Goal: Task Accomplishment & Management: Use online tool/utility

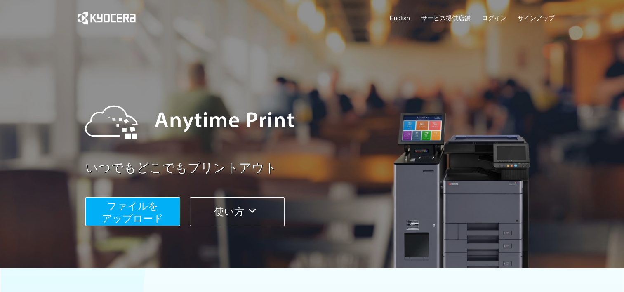
click at [127, 205] on span "ファイルを ​​アップロード" at bounding box center [132, 212] width 61 height 24
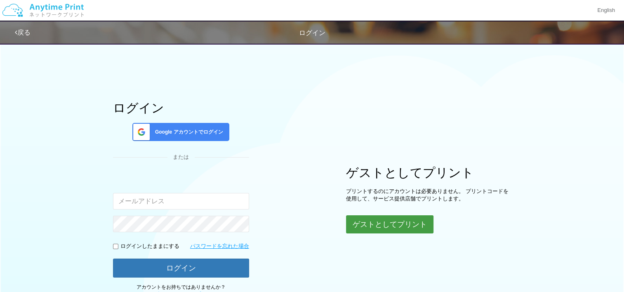
click at [371, 220] on button "ゲストとしてプリント" at bounding box center [389, 224] width 87 height 18
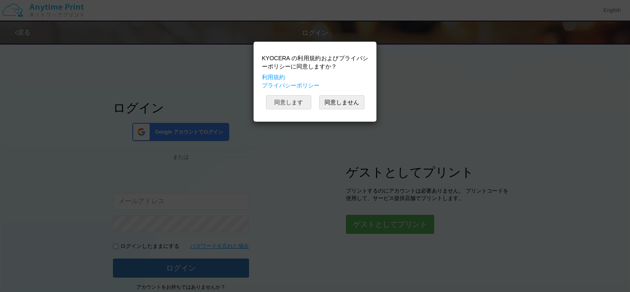
click at [293, 102] on button "同意します" at bounding box center [288, 102] width 45 height 14
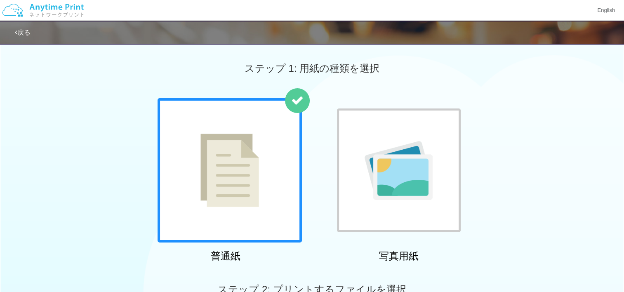
click at [272, 162] on div at bounding box center [230, 170] width 144 height 144
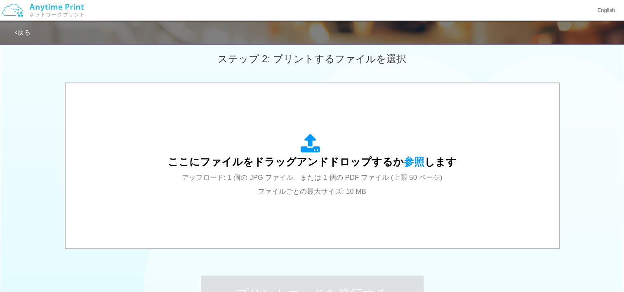
scroll to position [231, 0]
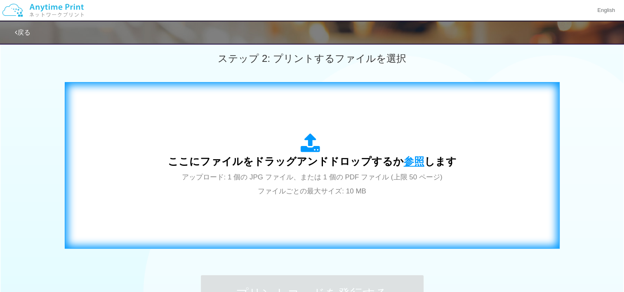
click at [404, 165] on span "参照" at bounding box center [414, 162] width 21 height 12
click at [416, 162] on span "参照" at bounding box center [414, 162] width 21 height 12
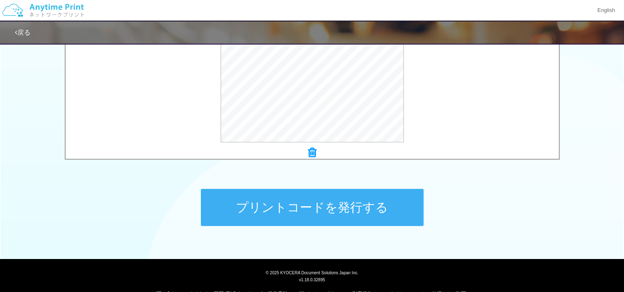
scroll to position [327, 0]
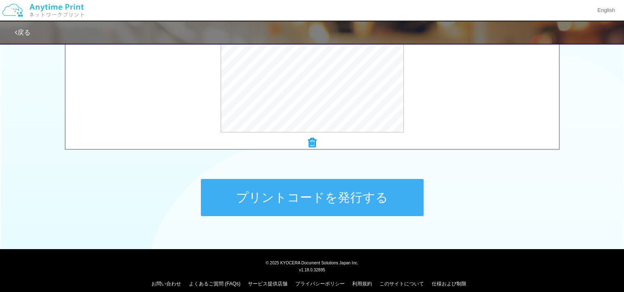
click at [379, 199] on button "プリントコードを発行する" at bounding box center [312, 197] width 223 height 37
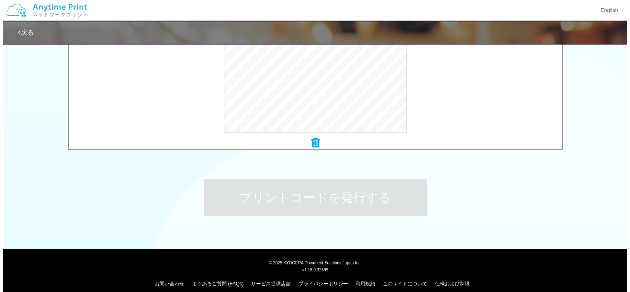
scroll to position [0, 0]
